Goal: Task Accomplishment & Management: Use online tool/utility

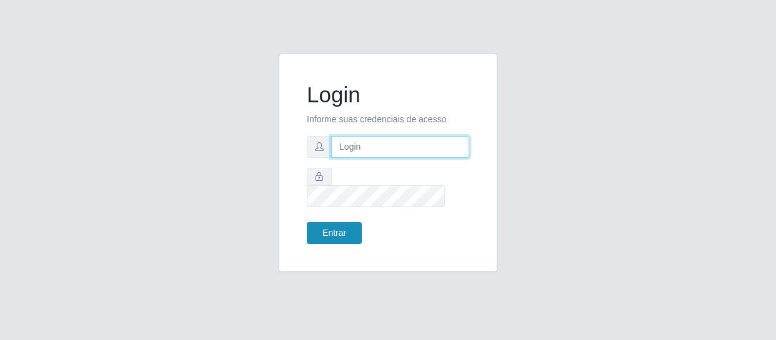
type input "[EMAIL_ADDRESS][DOMAIN_NAME]"
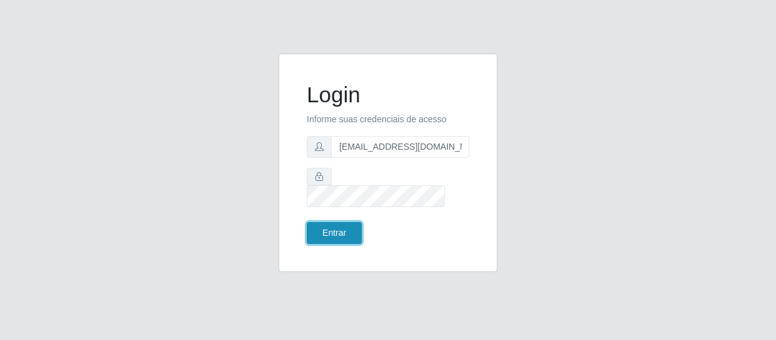
click at [339, 228] on button "Entrar" at bounding box center [334, 233] width 55 height 22
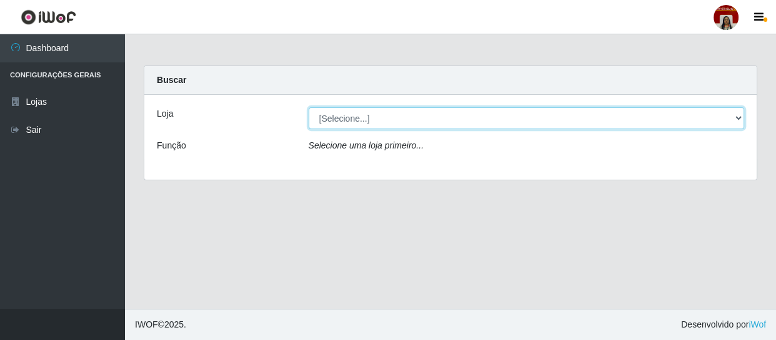
drag, startPoint x: 337, startPoint y: 114, endPoint x: 368, endPoint y: 139, distance: 39.6
click at [337, 114] on select "[Selecione...] Mar Vermelho - Loja 04" at bounding box center [527, 118] width 436 height 22
click at [427, 122] on select "[Selecione...] Mar Vermelho - Loja 04" at bounding box center [527, 118] width 436 height 22
select select "251"
click at [309, 107] on select "[Selecione...] Mar Vermelho - Loja 04" at bounding box center [527, 118] width 436 height 22
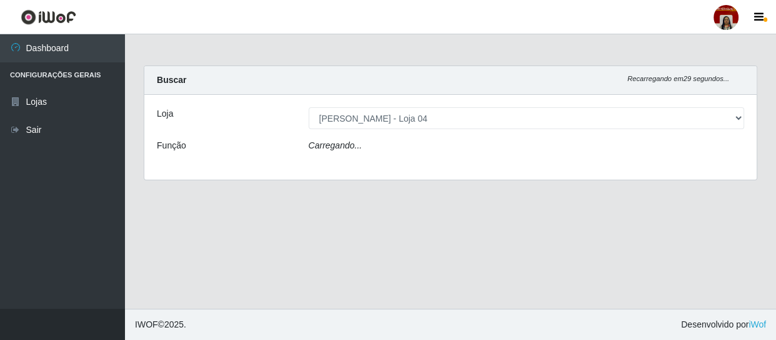
click at [415, 144] on div "Carregando..." at bounding box center [526, 148] width 455 height 18
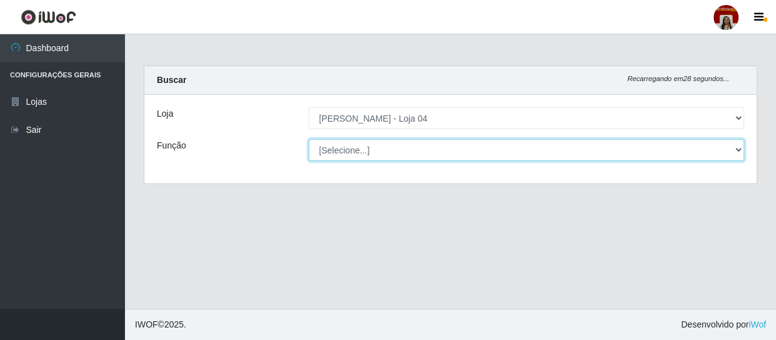
click at [387, 147] on select "[Selecione...] ASG ASG + ASG ++ Auxiliar de Depósito Auxiliar de Depósito + Aux…" at bounding box center [527, 150] width 436 height 22
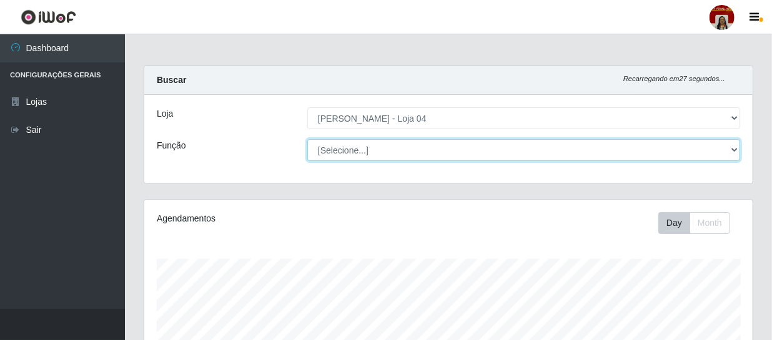
scroll to position [259, 608]
select select "112"
click at [307, 139] on select "[Selecione...] ASG ASG + ASG ++ Auxiliar de Depósito Auxiliar de Depósito + Aux…" at bounding box center [523, 150] width 433 height 22
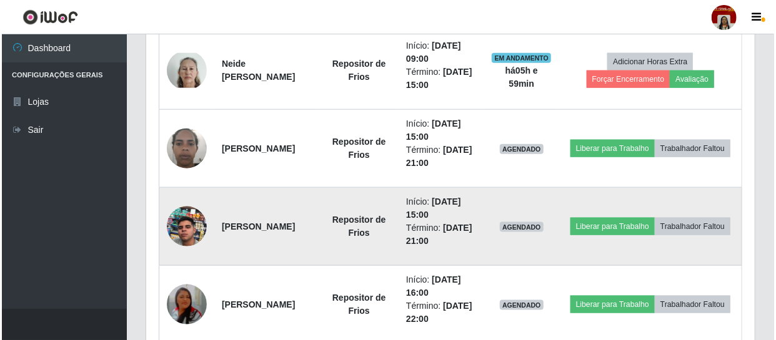
scroll to position [607, 0]
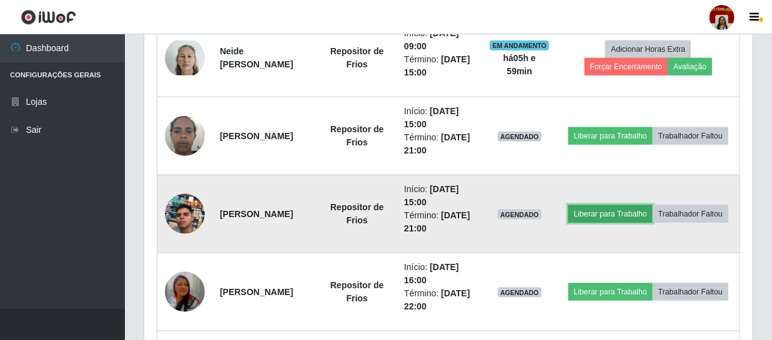
click at [637, 206] on button "Liberar para Trabalho" at bounding box center [610, 214] width 84 height 17
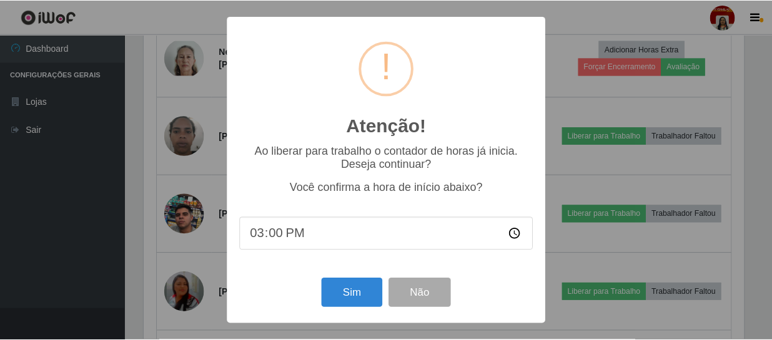
scroll to position [259, 603]
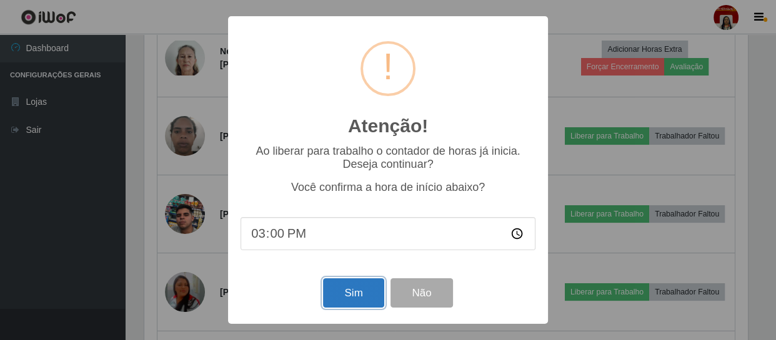
click at [343, 301] on button "Sim" at bounding box center [353, 293] width 61 height 29
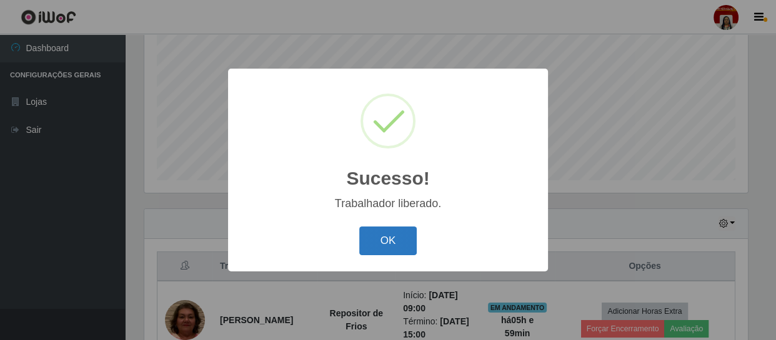
click at [400, 234] on button "OK" at bounding box center [388, 241] width 58 height 29
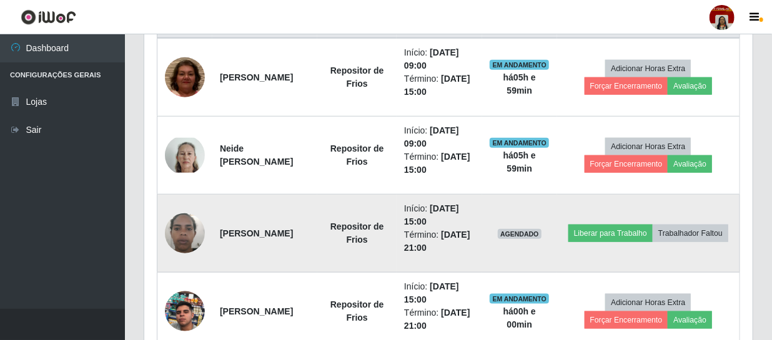
scroll to position [494, 0]
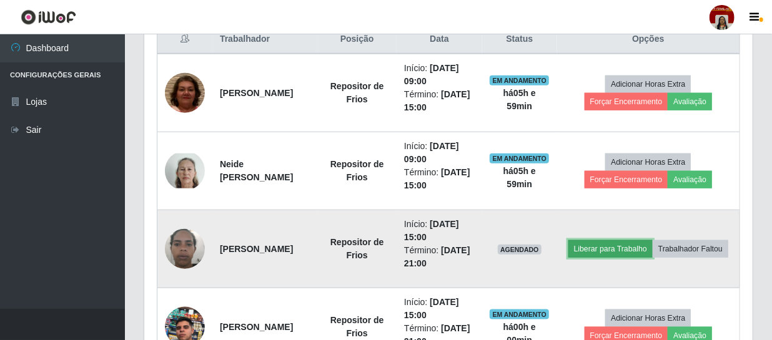
click at [653, 241] on button "Liberar para Trabalho" at bounding box center [610, 249] width 84 height 17
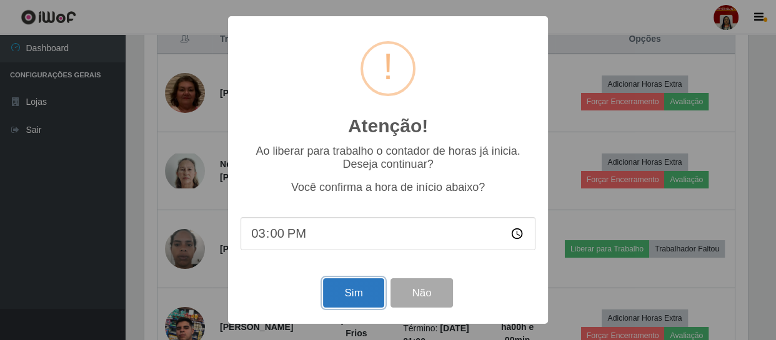
click at [350, 299] on button "Sim" at bounding box center [353, 293] width 61 height 29
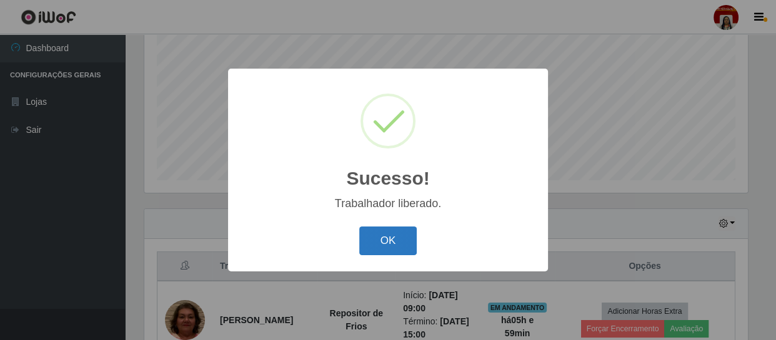
click at [401, 234] on button "OK" at bounding box center [388, 241] width 58 height 29
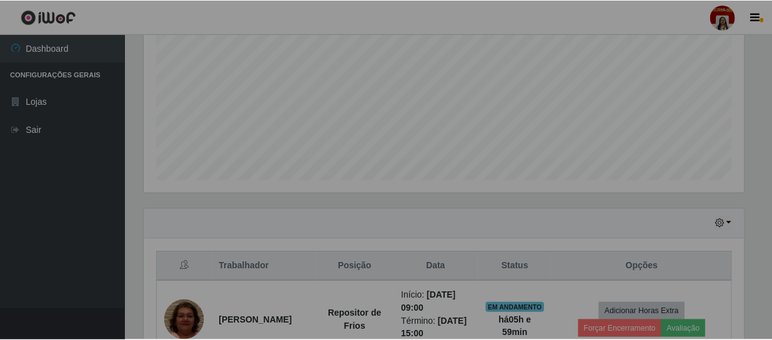
scroll to position [259, 608]
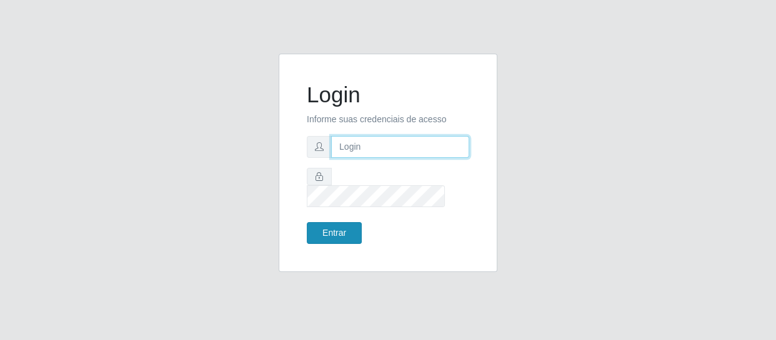
type input "[EMAIL_ADDRESS][DOMAIN_NAME]"
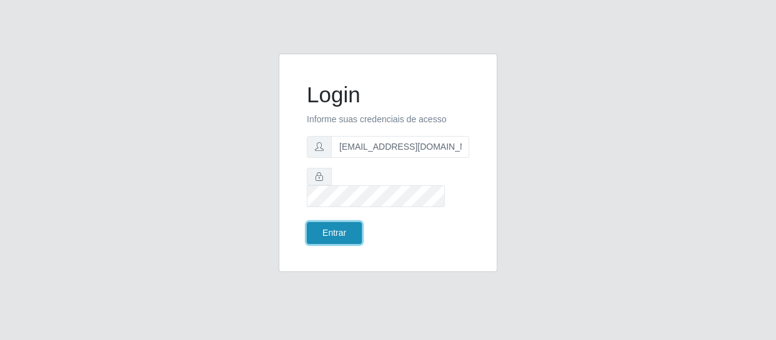
click at [347, 222] on button "Entrar" at bounding box center [334, 233] width 55 height 22
click at [336, 223] on button "Entrar" at bounding box center [334, 233] width 55 height 22
click at [330, 226] on button "Entrar" at bounding box center [334, 233] width 55 height 22
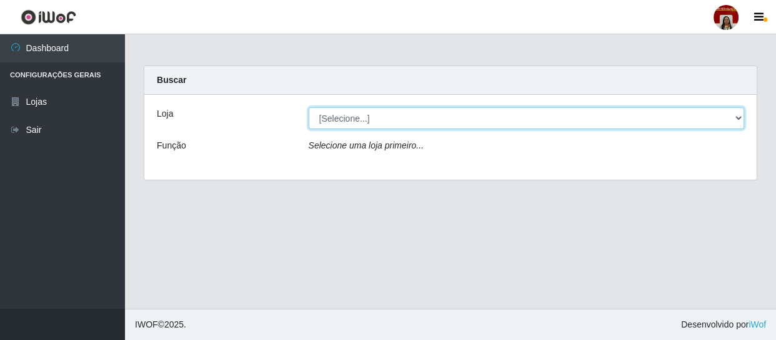
click at [392, 125] on select "[Selecione...] Mar Vermelho - Loja 04" at bounding box center [527, 118] width 436 height 22
select select "251"
click at [309, 107] on select "[Selecione...] Mar Vermelho - Loja 04" at bounding box center [527, 118] width 436 height 22
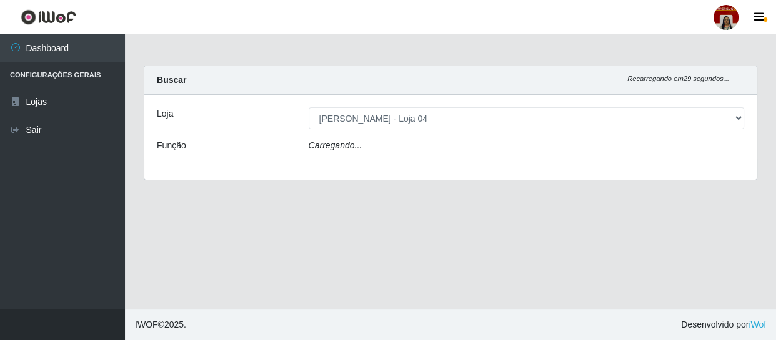
click at [395, 138] on div "Loja [Selecione...] Mar Vermelho - Loja 04 Função Carregando..." at bounding box center [450, 137] width 612 height 85
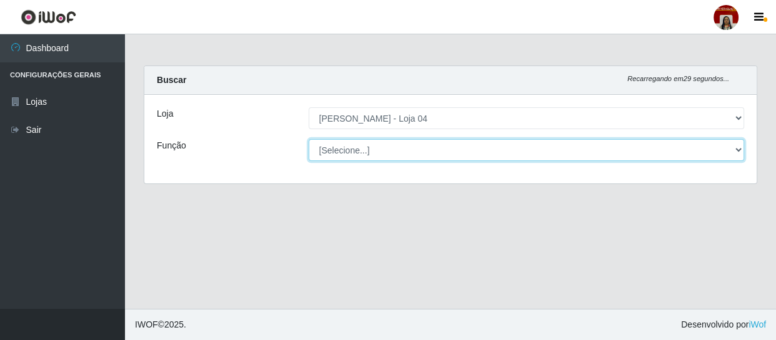
click at [392, 153] on select "[Selecione...] ASG ASG + ASG ++ Auxiliar de Depósito Auxiliar de Depósito + Aux…" at bounding box center [527, 150] width 436 height 22
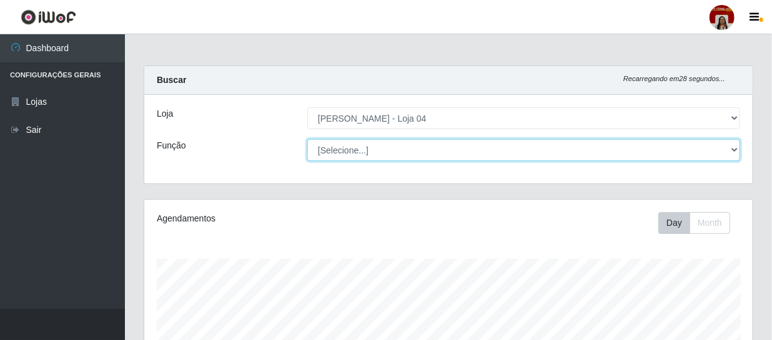
scroll to position [259, 608]
select select "22"
click at [307, 139] on select "[Selecione...] ASG ASG + ASG ++ Auxiliar de Depósito Auxiliar de Depósito + Aux…" at bounding box center [523, 150] width 433 height 22
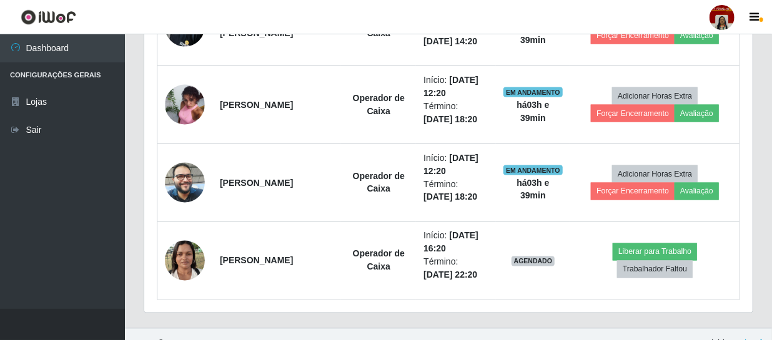
scroll to position [890, 0]
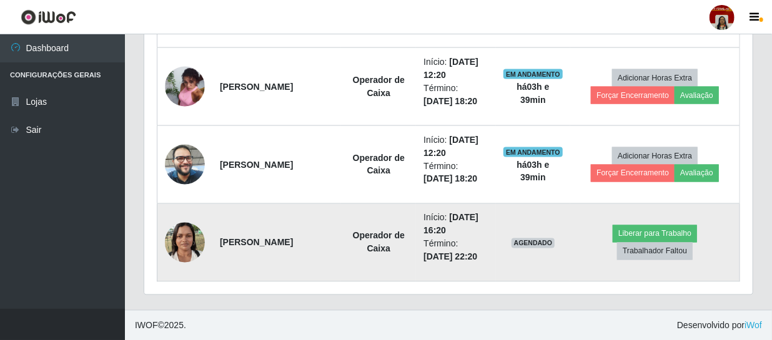
click at [189, 237] on img at bounding box center [185, 242] width 40 height 53
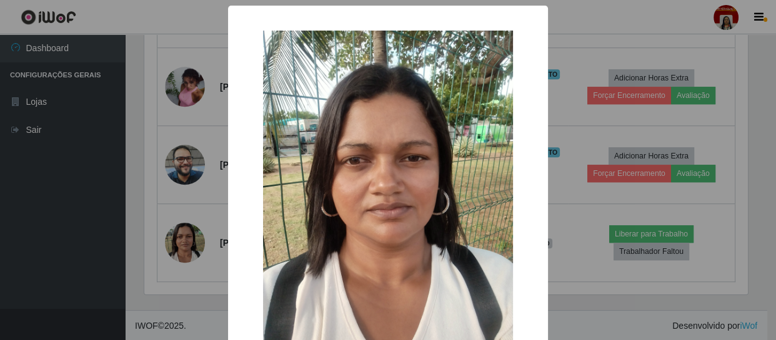
drag, startPoint x: 129, startPoint y: 234, endPoint x: 137, endPoint y: 229, distance: 9.2
click at [131, 234] on div "× OK Cancel" at bounding box center [388, 170] width 776 height 340
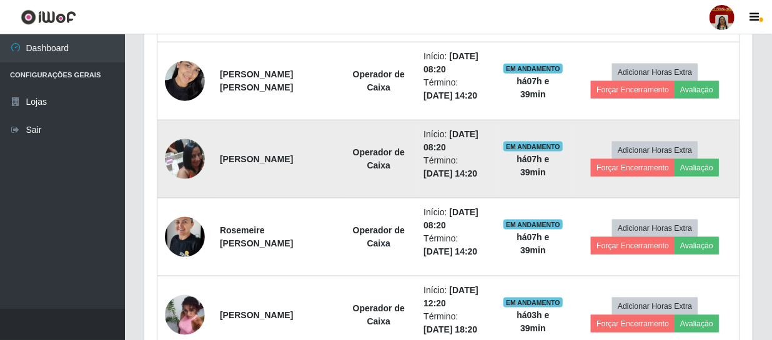
scroll to position [663, 0]
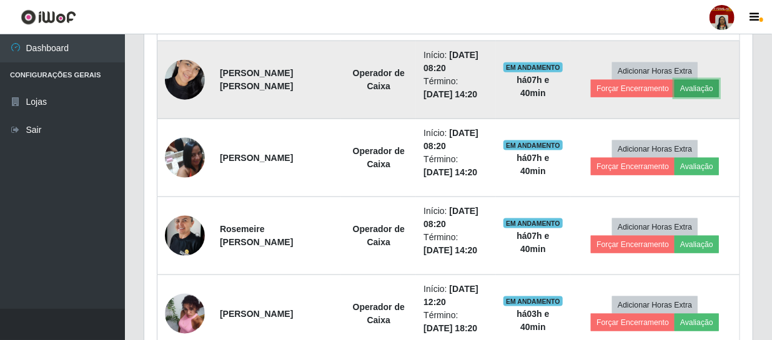
click at [695, 81] on button "Avaliação" at bounding box center [697, 88] width 44 height 17
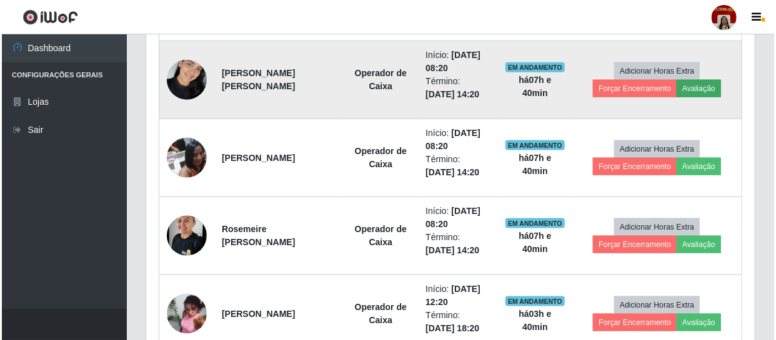
scroll to position [259, 603]
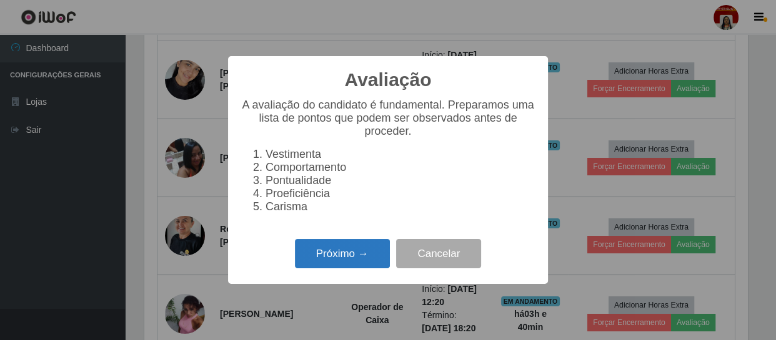
click at [356, 249] on button "Próximo →" at bounding box center [342, 253] width 95 height 29
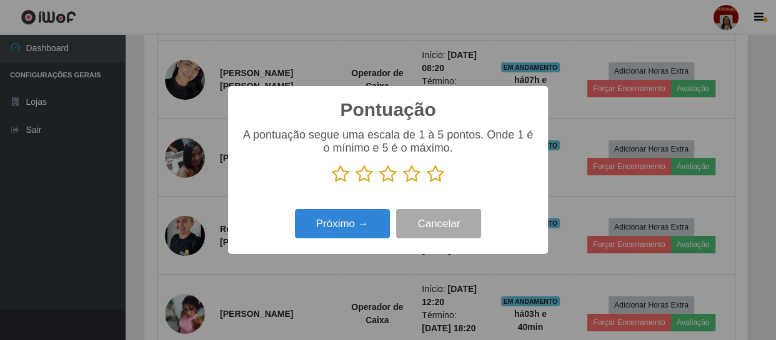
scroll to position [624425, 624080]
click at [439, 176] on icon at bounding box center [435, 174] width 17 height 19
click at [427, 184] on input "radio" at bounding box center [427, 184] width 0 height 0
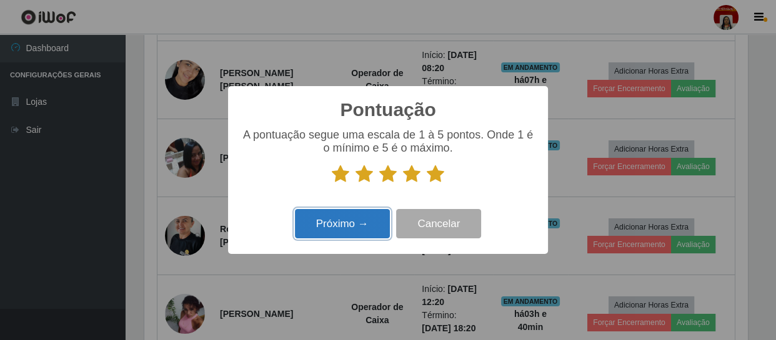
click at [365, 221] on button "Próximo →" at bounding box center [342, 223] width 95 height 29
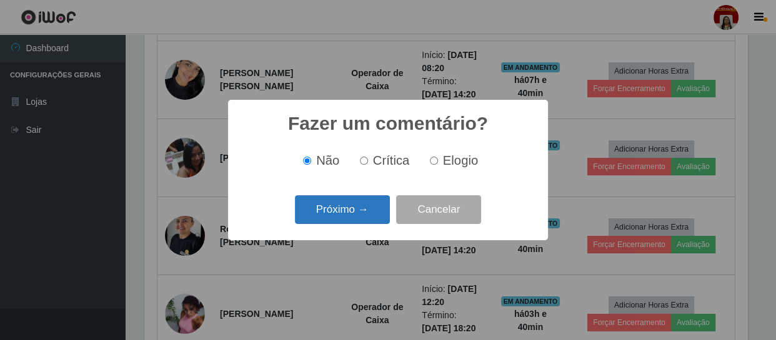
click at [359, 214] on button "Próximo →" at bounding box center [342, 210] width 95 height 29
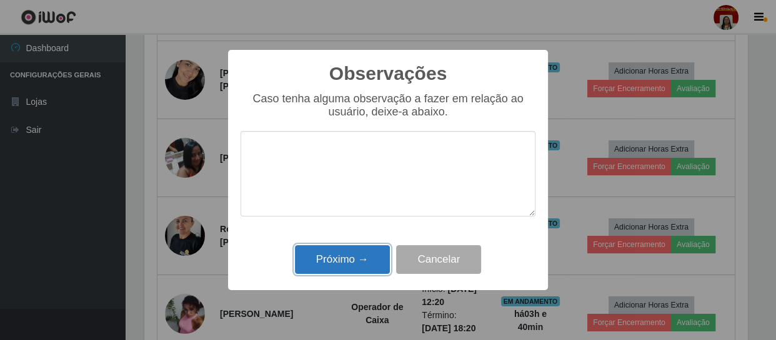
click at [360, 257] on button "Próximo →" at bounding box center [342, 260] width 95 height 29
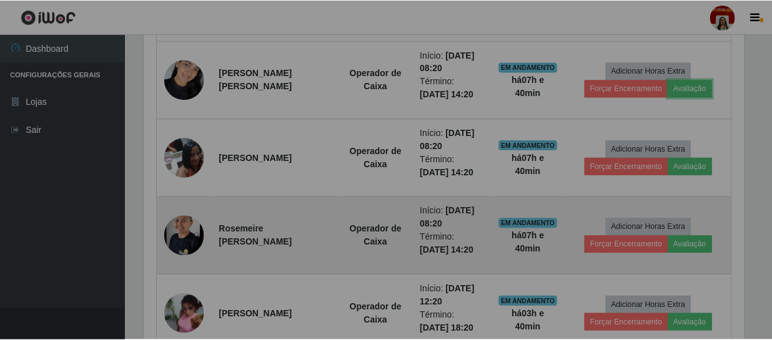
scroll to position [259, 608]
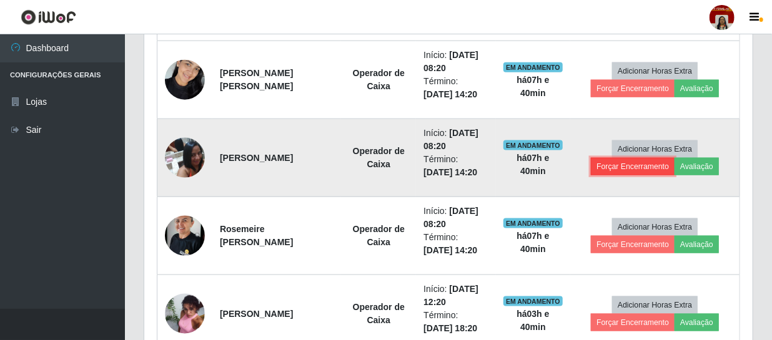
click at [618, 169] on button "Forçar Encerramento" at bounding box center [633, 166] width 84 height 17
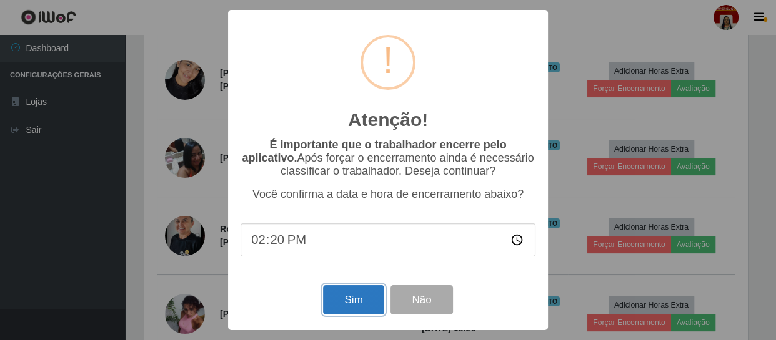
click at [356, 301] on button "Sim" at bounding box center [353, 299] width 61 height 29
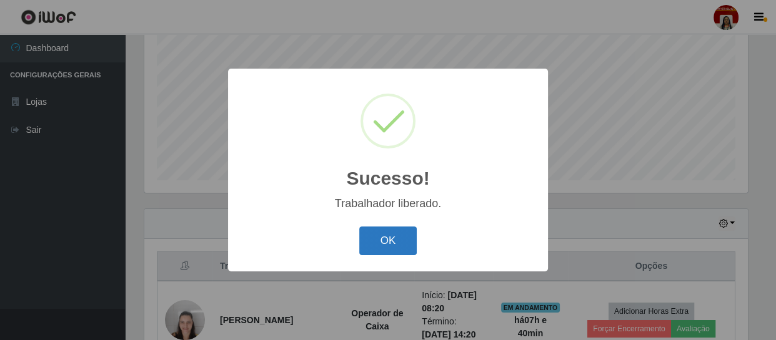
click at [385, 249] on button "OK" at bounding box center [388, 241] width 58 height 29
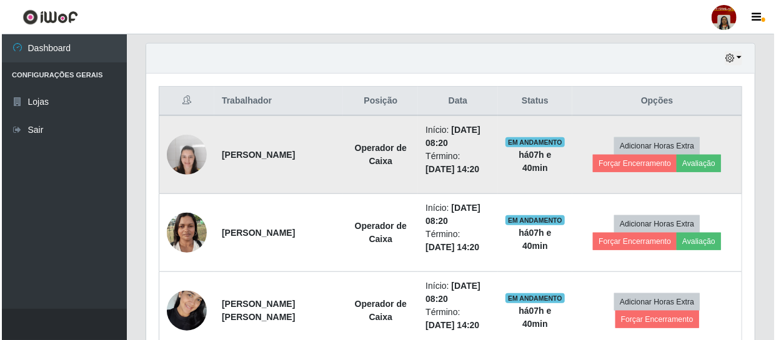
scroll to position [437, 0]
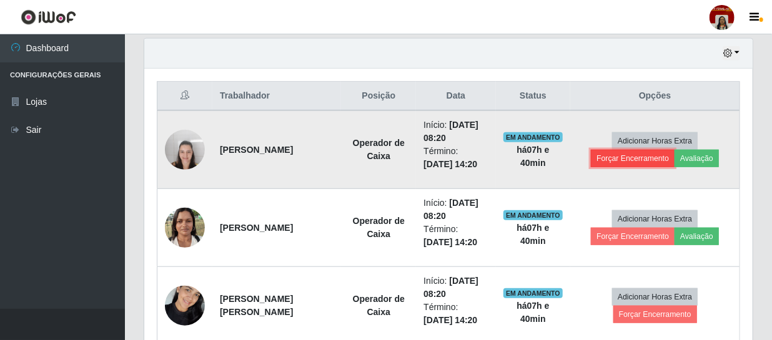
click at [615, 150] on button "Forçar Encerramento" at bounding box center [633, 158] width 84 height 17
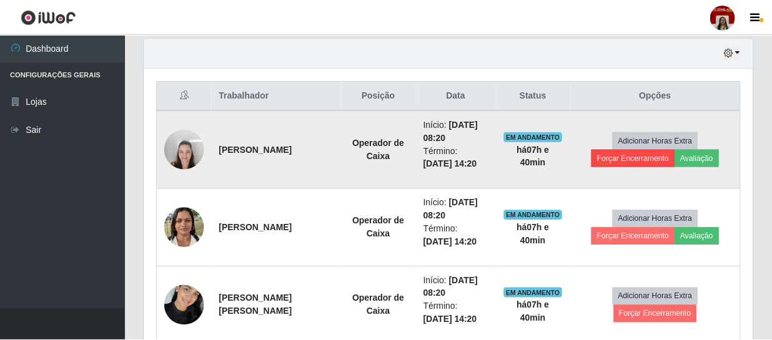
scroll to position [259, 603]
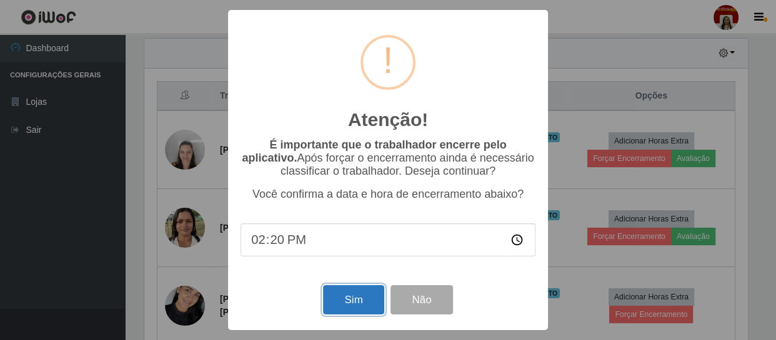
click at [352, 302] on button "Sim" at bounding box center [353, 299] width 61 height 29
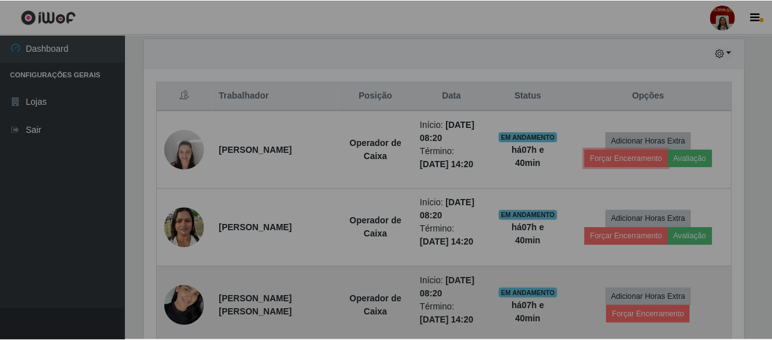
scroll to position [0, 0]
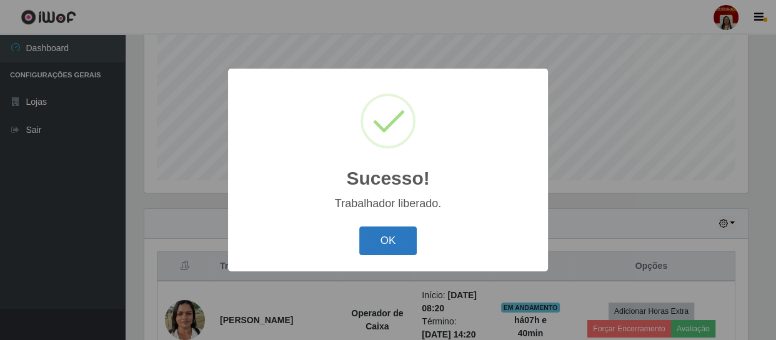
click at [399, 237] on button "OK" at bounding box center [388, 241] width 58 height 29
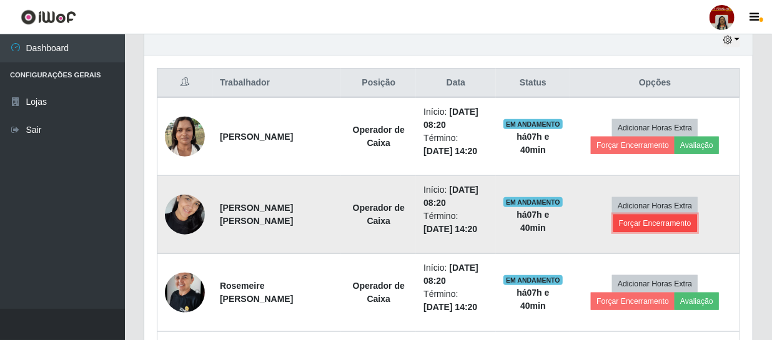
click at [653, 223] on button "Forçar Encerramento" at bounding box center [655, 223] width 84 height 17
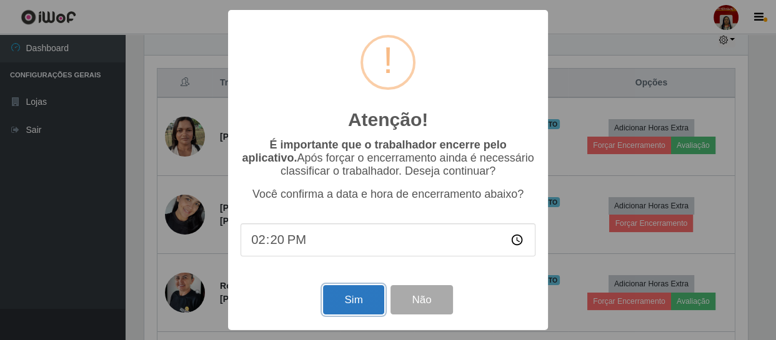
click at [365, 291] on button "Sim" at bounding box center [353, 299] width 61 height 29
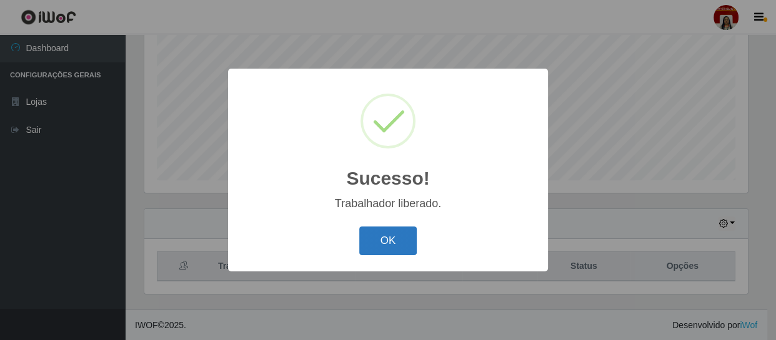
click at [397, 241] on button "OK" at bounding box center [388, 241] width 58 height 29
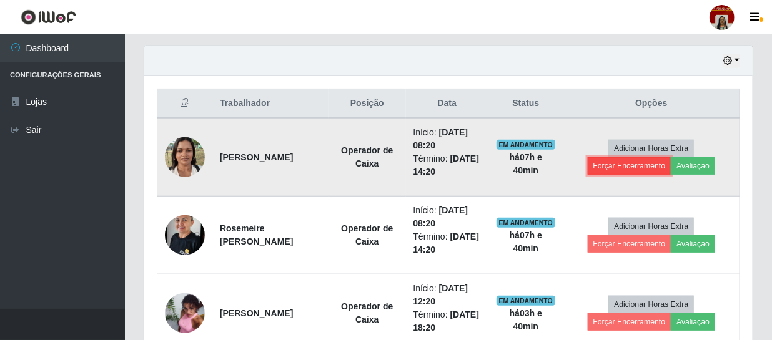
click at [650, 162] on button "Forçar Encerramento" at bounding box center [630, 165] width 84 height 17
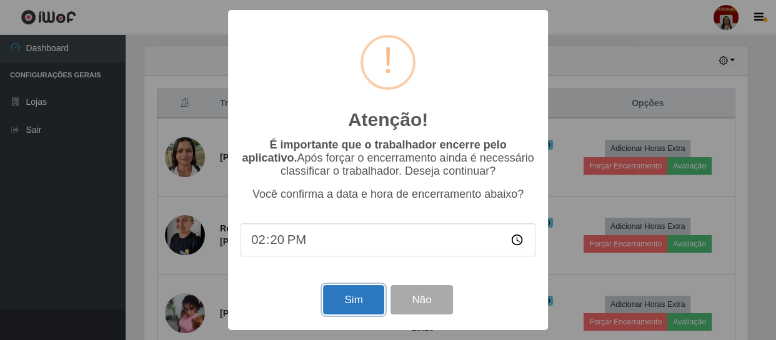
click at [358, 292] on button "Sim" at bounding box center [353, 299] width 61 height 29
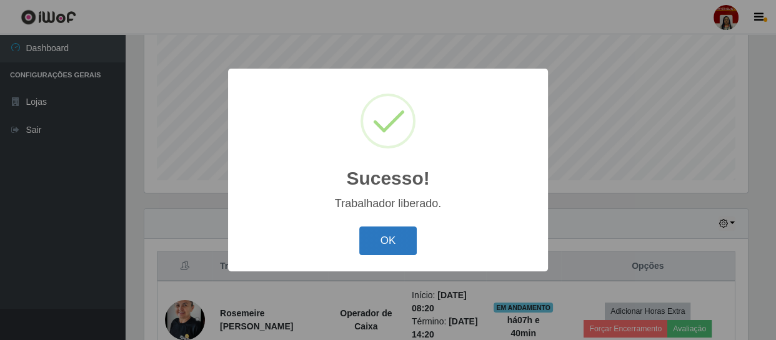
click at [396, 235] on button "OK" at bounding box center [388, 241] width 58 height 29
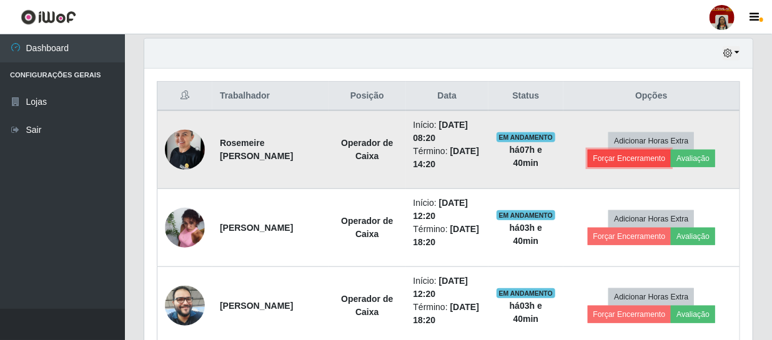
click at [616, 157] on button "Forçar Encerramento" at bounding box center [630, 158] width 84 height 17
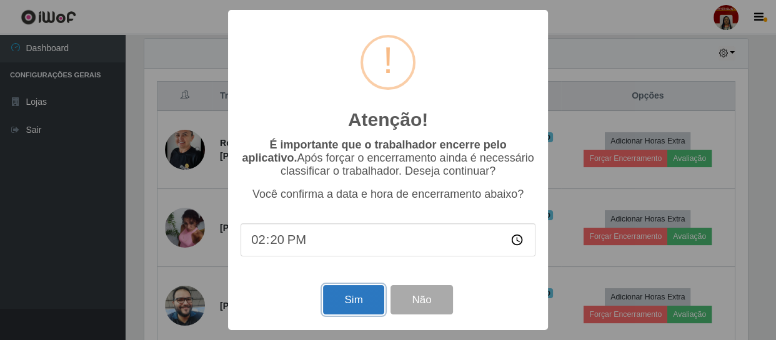
click at [346, 297] on button "Sim" at bounding box center [353, 299] width 61 height 29
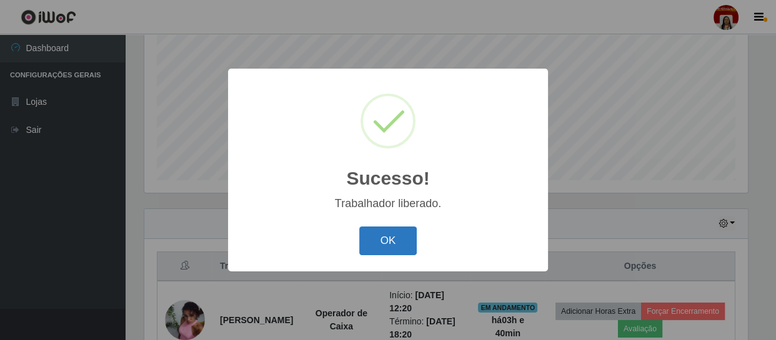
click at [392, 239] on button "OK" at bounding box center [388, 241] width 58 height 29
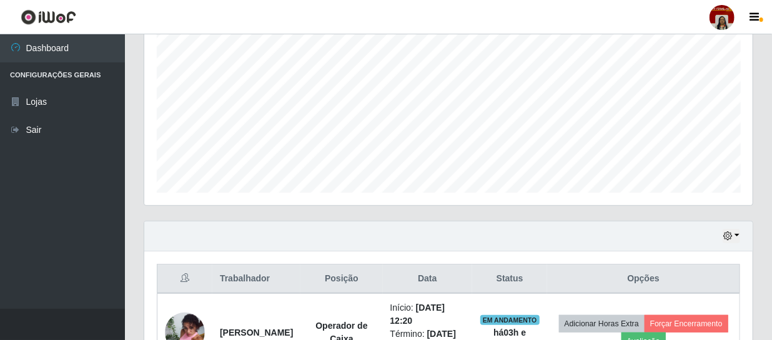
scroll to position [387, 0]
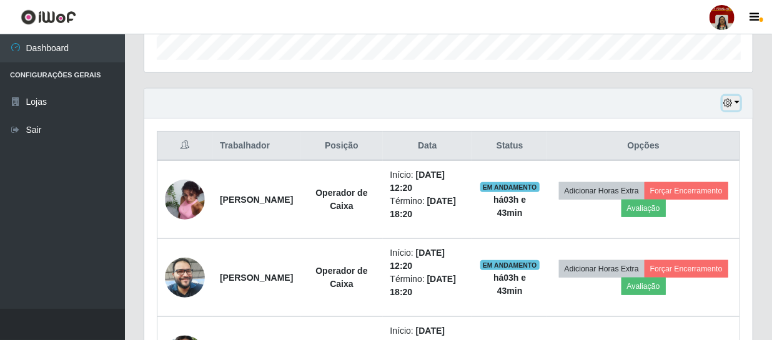
click at [730, 101] on icon "button" at bounding box center [727, 103] width 9 height 9
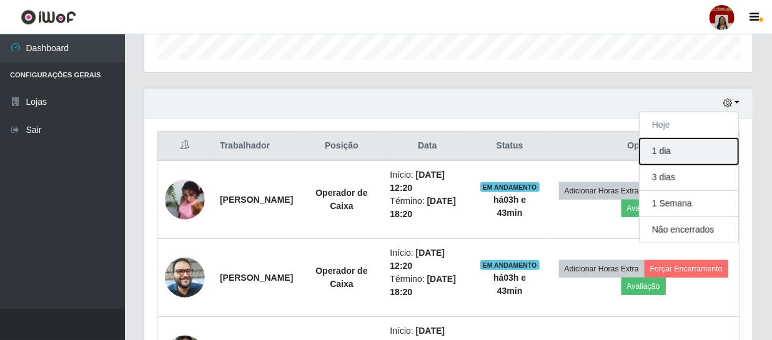
click at [662, 151] on button "1 dia" at bounding box center [689, 152] width 99 height 26
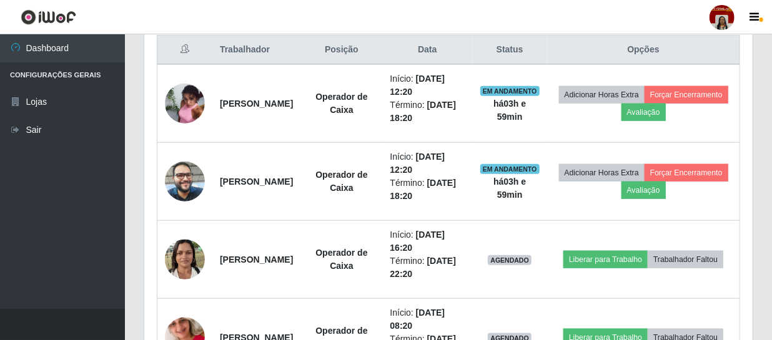
scroll to position [487, 0]
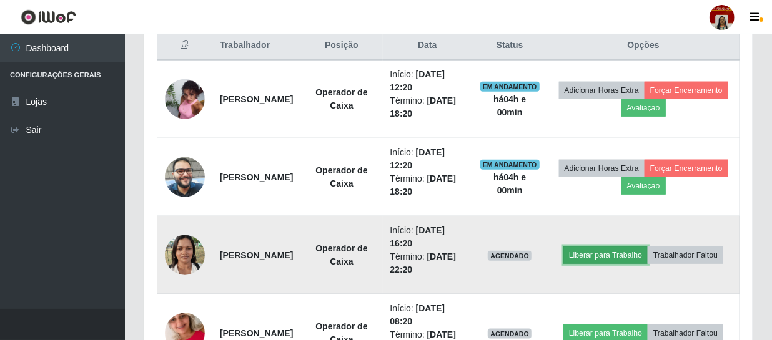
click at [643, 249] on button "Liberar para Trabalho" at bounding box center [605, 255] width 84 height 17
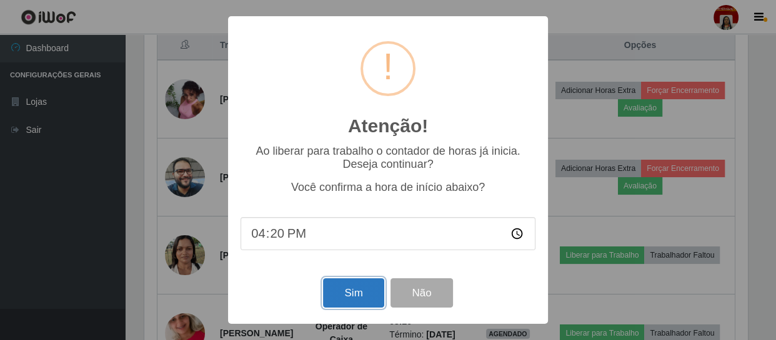
click at [371, 294] on button "Sim" at bounding box center [353, 293] width 61 height 29
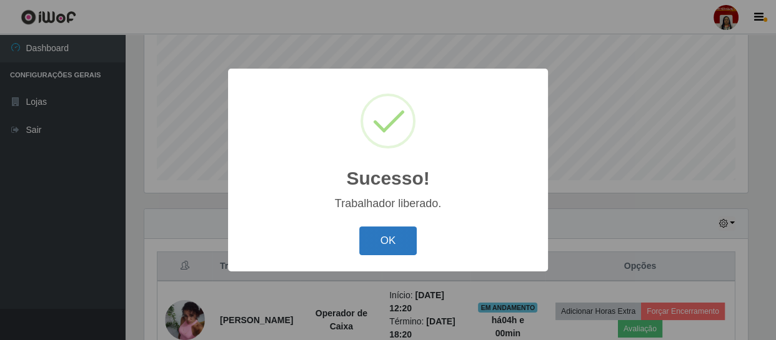
click at [382, 246] on button "OK" at bounding box center [388, 241] width 58 height 29
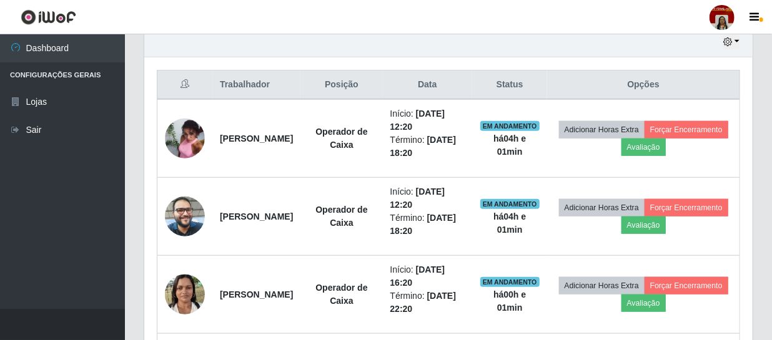
scroll to position [461, 0]
